Goal: Find specific page/section: Find specific page/section

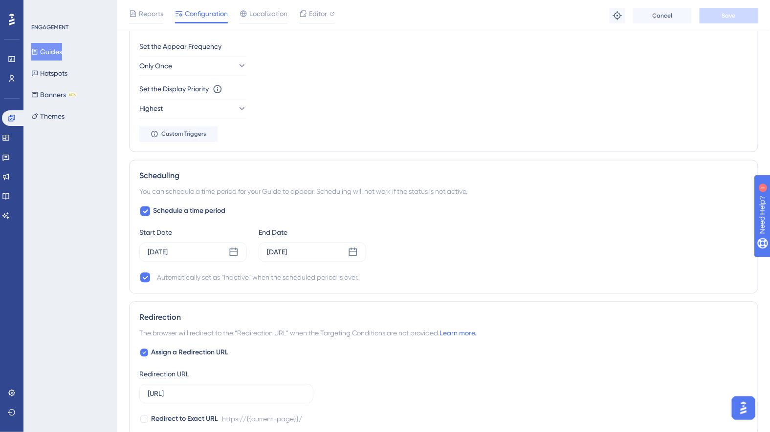
click at [52, 49] on button "Guides" at bounding box center [46, 52] width 31 height 18
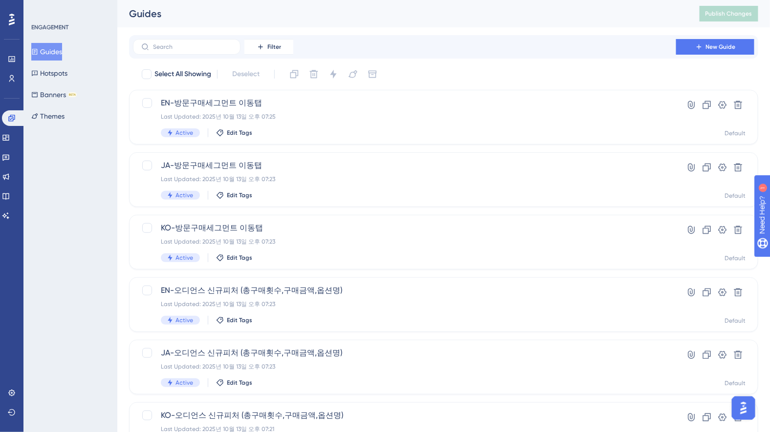
click at [12, 16] on icon at bounding box center [12, 20] width 6 height 12
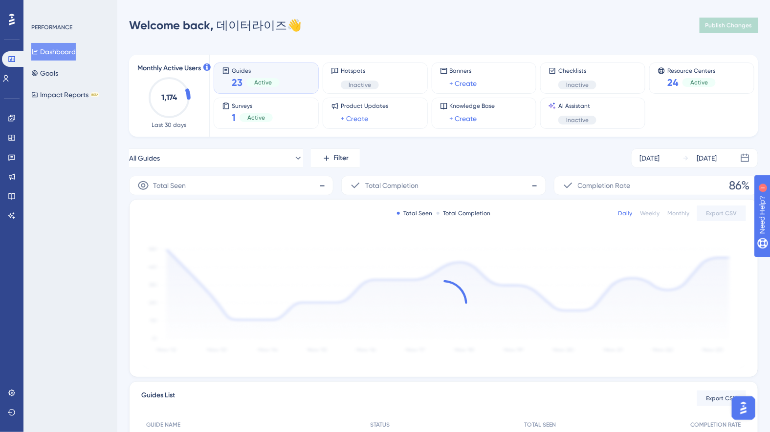
click at [12, 16] on icon at bounding box center [12, 20] width 6 height 12
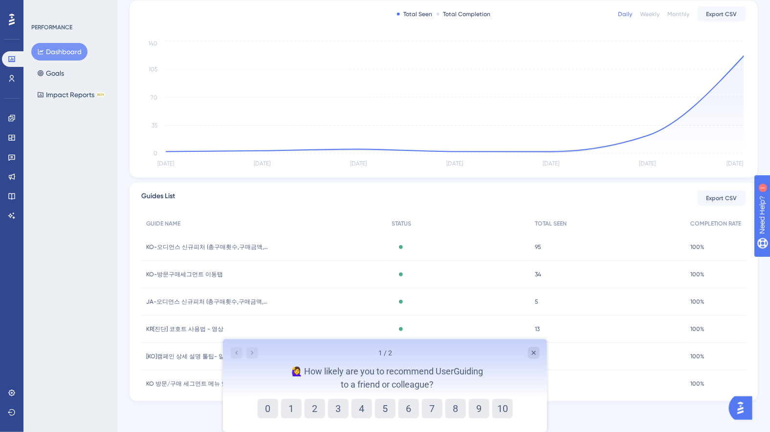
scroll to position [200, 0]
click at [536, 353] on icon "Close survey" at bounding box center [533, 353] width 8 height 8
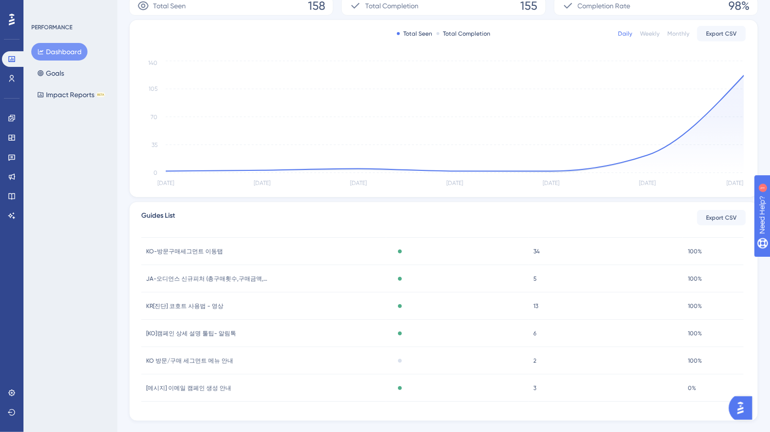
scroll to position [0, 0]
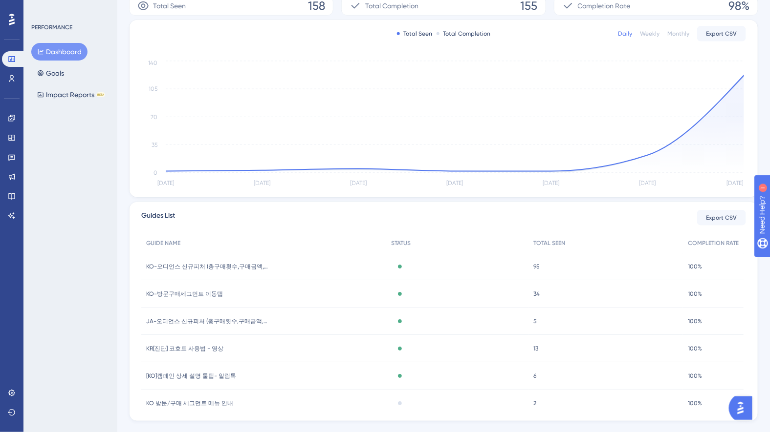
click at [55, 56] on button "Dashboard" at bounding box center [59, 52] width 56 height 18
click at [13, 60] on icon at bounding box center [11, 59] width 6 height 6
click at [14, 117] on icon at bounding box center [12, 118] width 8 height 8
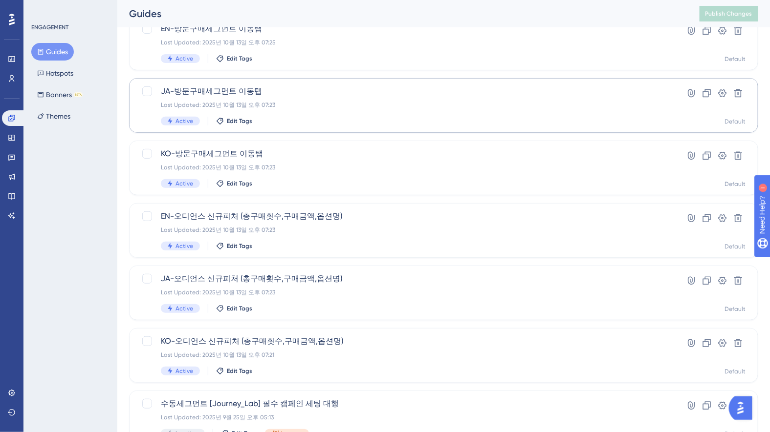
scroll to position [62, 0]
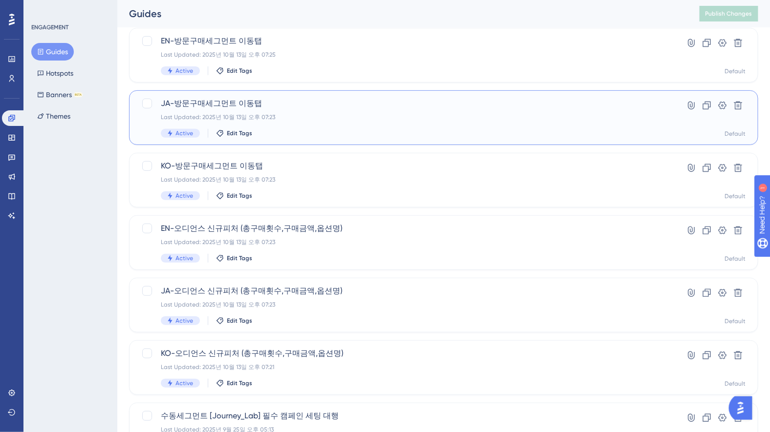
click at [383, 112] on div "JA-방문구매세그먼트 이동탭 Last Updated: 2025년 10월 13일 오후 07:23 Active Edit Tags" at bounding box center [404, 118] width 487 height 40
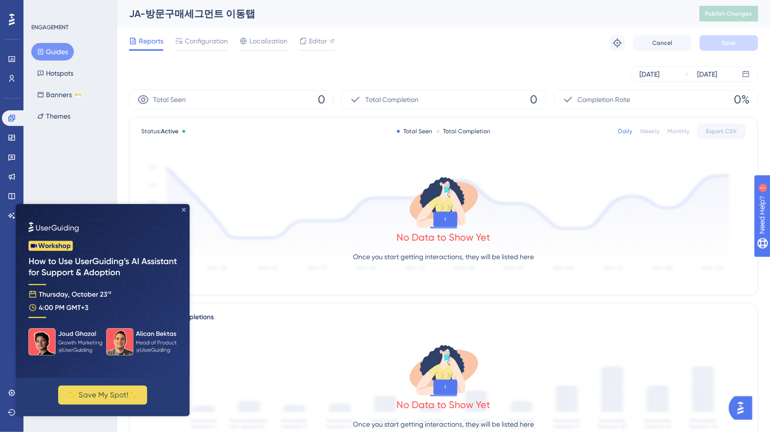
click at [184, 208] on icon "Close Preview" at bounding box center [183, 210] width 4 height 4
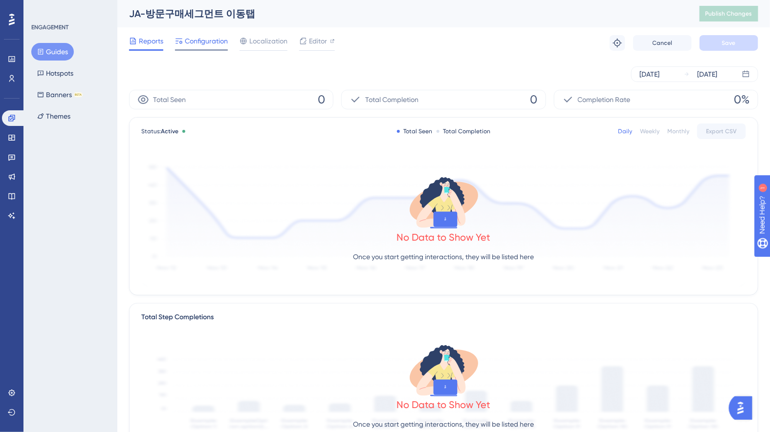
click at [214, 43] on span "Configuration" at bounding box center [206, 41] width 43 height 12
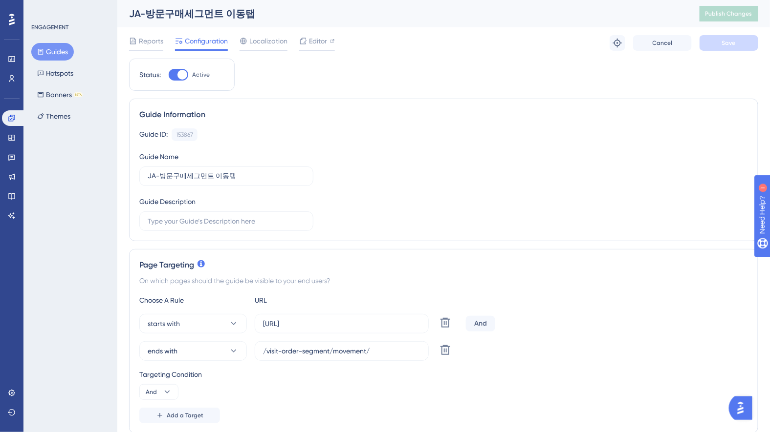
click at [64, 48] on button "Guides" at bounding box center [52, 52] width 43 height 18
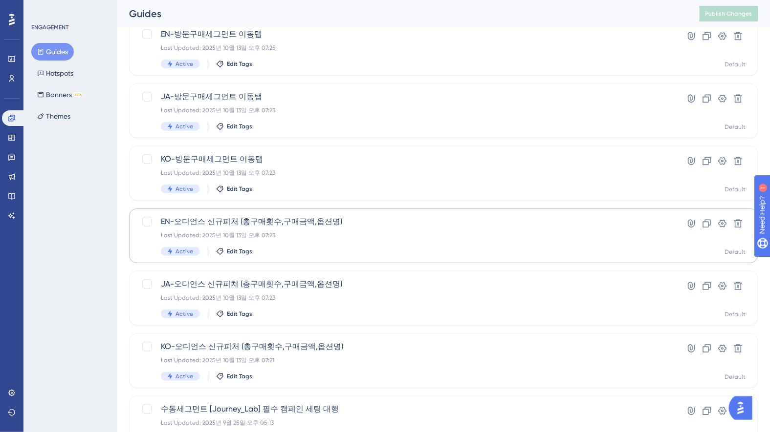
scroll to position [206, 0]
